Goal: Complete application form

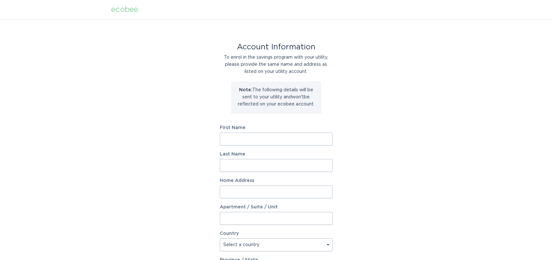
click at [258, 141] on input "First Name" at bounding box center [276, 138] width 113 height 13
type input "Nathan"
type input "Chappell"
type input "317 North Cedar Street"
select select "US"
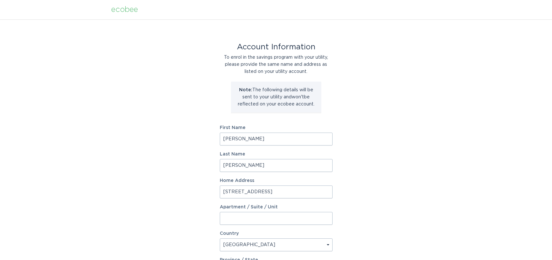
type input "Allegan"
type input "49010"
select select "MI"
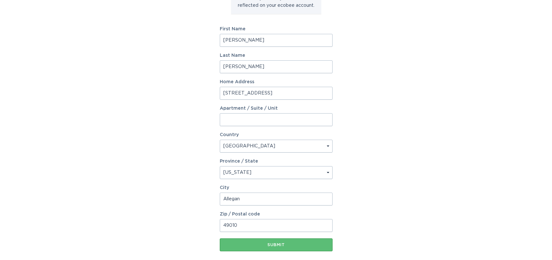
scroll to position [132, 0]
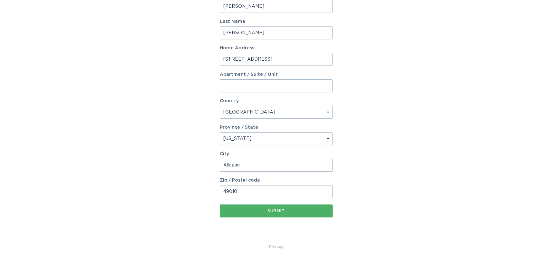
click at [302, 213] on button "Submit" at bounding box center [276, 210] width 113 height 13
